Goal: Entertainment & Leisure: Consume media (video, audio)

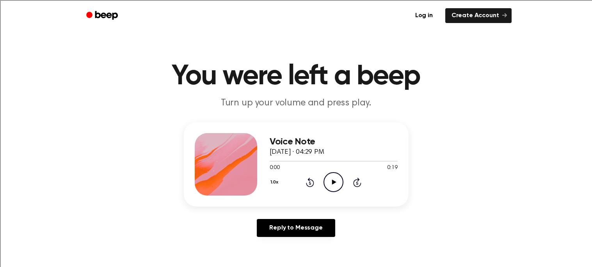
click at [334, 184] on icon "Play Audio" at bounding box center [334, 182] width 20 height 20
click at [329, 185] on icon "Play Audio" at bounding box center [334, 182] width 20 height 20
click at [326, 182] on icon "Play Audio" at bounding box center [334, 182] width 20 height 20
click at [334, 181] on icon at bounding box center [334, 182] width 4 height 5
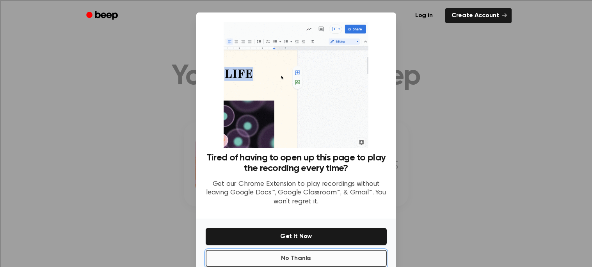
click at [325, 258] on button "No Thanks" at bounding box center [296, 258] width 181 height 17
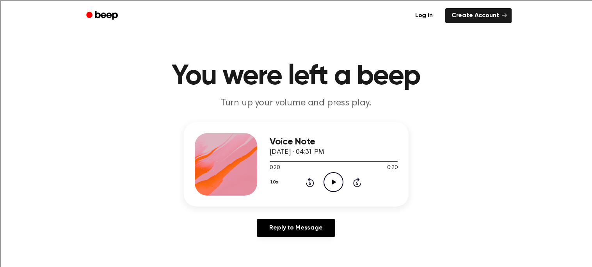
click at [335, 179] on icon "Play Audio" at bounding box center [334, 182] width 20 height 20
click at [335, 183] on icon "Play Audio" at bounding box center [334, 182] width 20 height 20
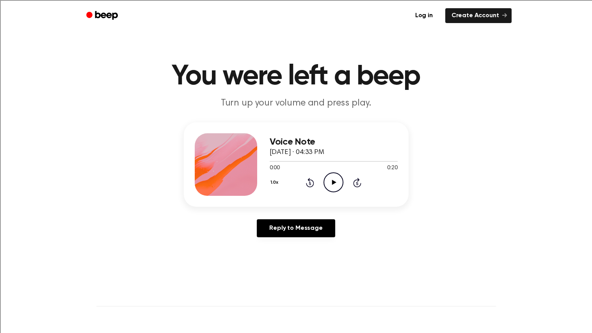
click at [332, 180] on icon "Play Audio" at bounding box center [334, 182] width 20 height 20
click at [337, 183] on icon "Play Audio" at bounding box center [334, 182] width 20 height 20
click at [333, 184] on icon "Play Audio" at bounding box center [334, 182] width 20 height 20
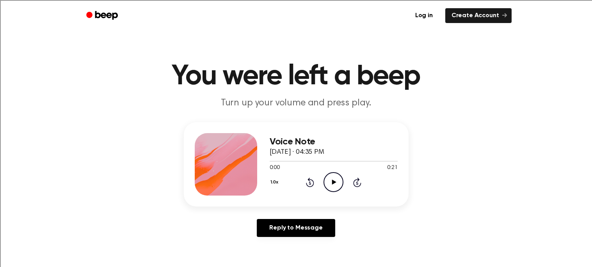
click at [332, 187] on icon "Play Audio" at bounding box center [334, 182] width 20 height 20
